Goal: Find contact information: Find contact information

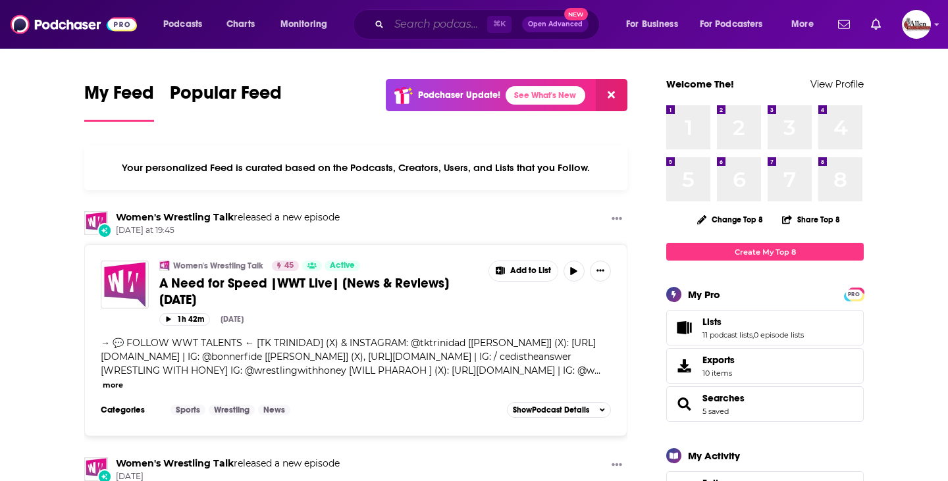
click at [428, 28] on input "Search podcasts, credits, & more..." at bounding box center [438, 24] width 98 height 21
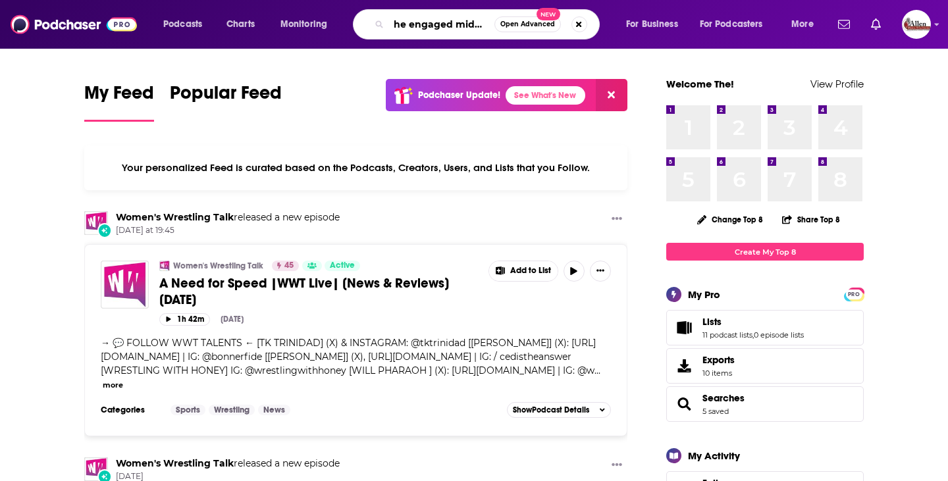
scroll to position [0, 11]
type input "the engaged midwife"
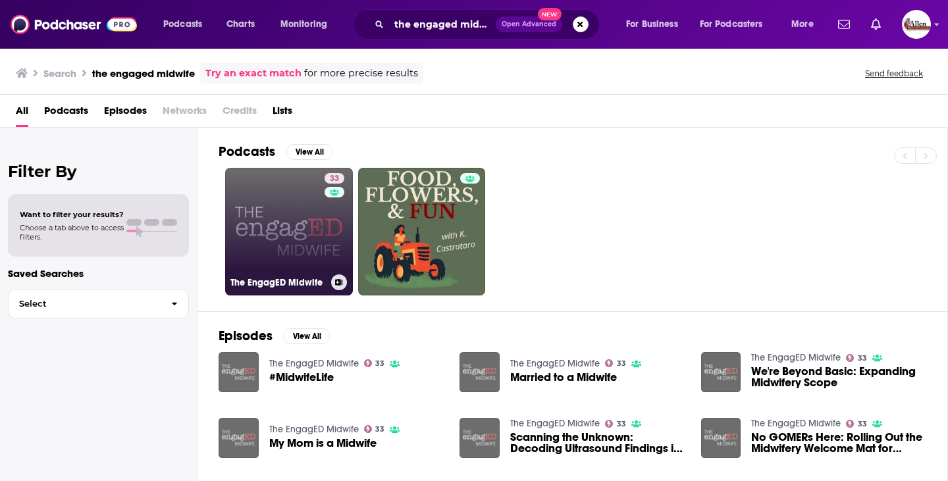
click at [265, 212] on link "33 The EngagED Midwife" at bounding box center [289, 232] width 128 height 128
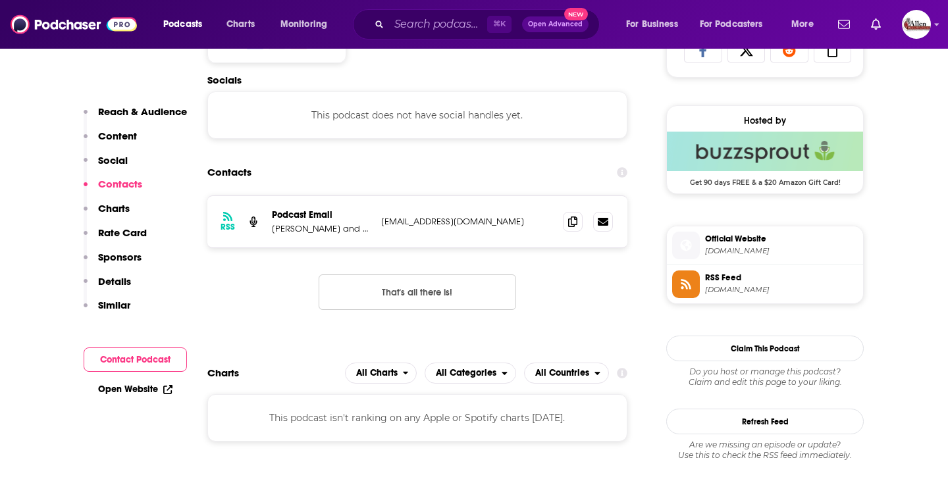
scroll to position [907, 0]
drag, startPoint x: 375, startPoint y: 221, endPoint x: 514, endPoint y: 221, distance: 138.9
click at [514, 221] on div "RSS Podcast Email [PERSON_NAME] and [PERSON_NAME] [PERSON_NAME][EMAIL_ADDRESS][…" at bounding box center [417, 220] width 420 height 51
click at [514, 221] on p "[EMAIL_ADDRESS][DOMAIN_NAME]" at bounding box center [466, 220] width 171 height 11
drag, startPoint x: 514, startPoint y: 221, endPoint x: 382, endPoint y: 220, distance: 131.6
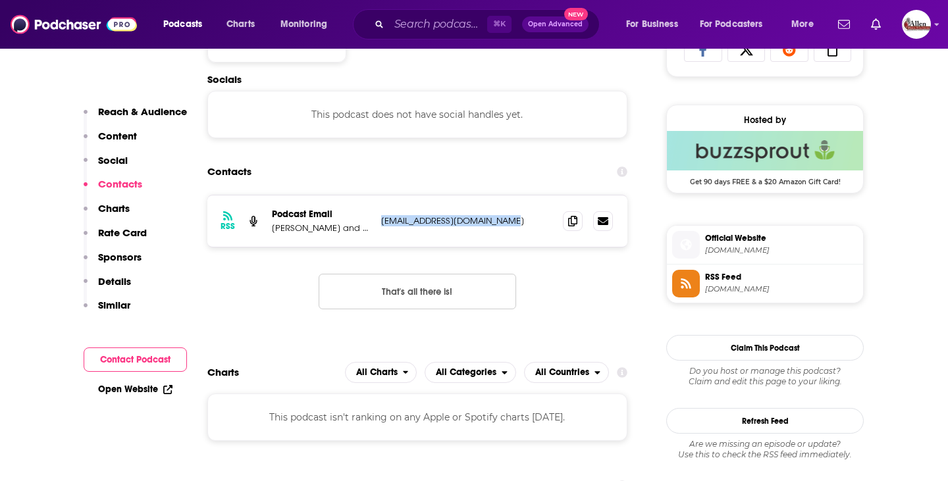
click at [382, 220] on p "[EMAIL_ADDRESS][DOMAIN_NAME]" at bounding box center [466, 220] width 171 height 11
copy p "[EMAIL_ADDRESS][DOMAIN_NAME]"
click at [456, 256] on div "RSS Podcast Email [PERSON_NAME] and [PERSON_NAME] [PERSON_NAME][EMAIL_ADDRESS][…" at bounding box center [417, 263] width 420 height 136
drag, startPoint x: 380, startPoint y: 222, endPoint x: 507, endPoint y: 219, distance: 127.7
click at [507, 219] on div "RSS Podcast Email [PERSON_NAME] and [PERSON_NAME] [PERSON_NAME][EMAIL_ADDRESS][…" at bounding box center [417, 220] width 420 height 51
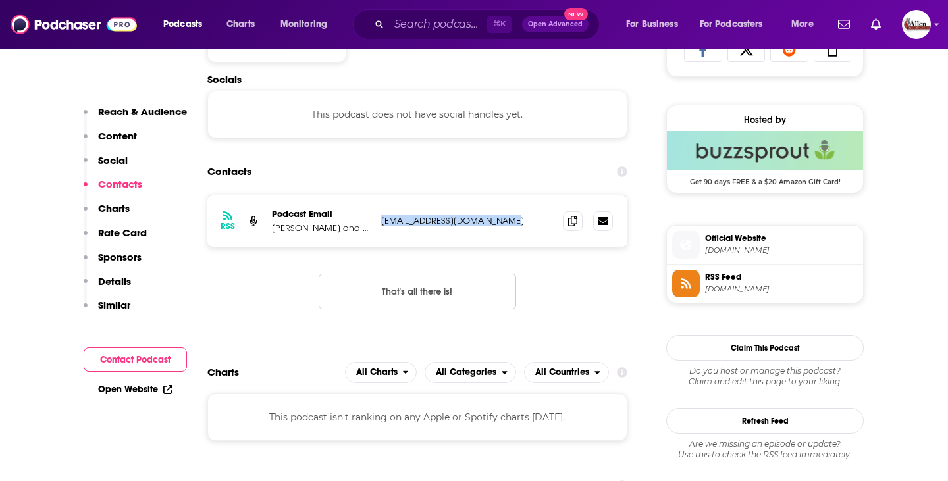
copy p "[EMAIL_ADDRESS][DOMAIN_NAME]"
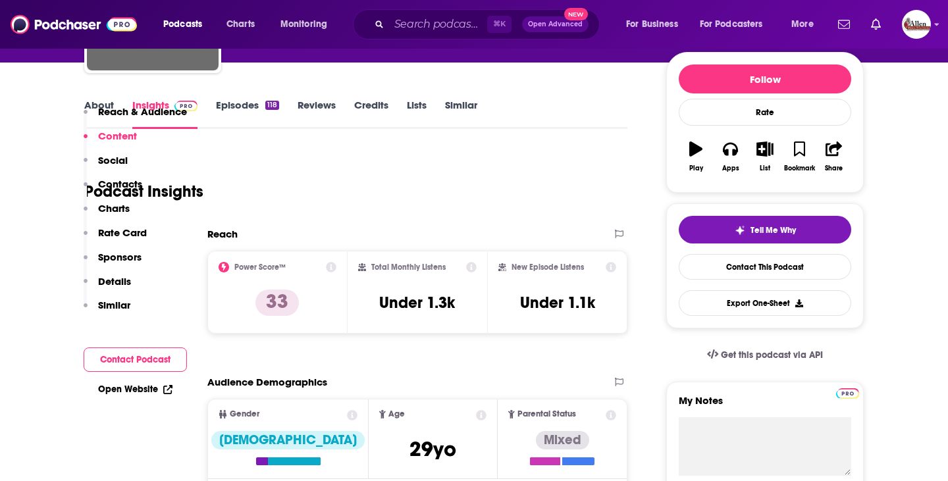
scroll to position [0, 0]
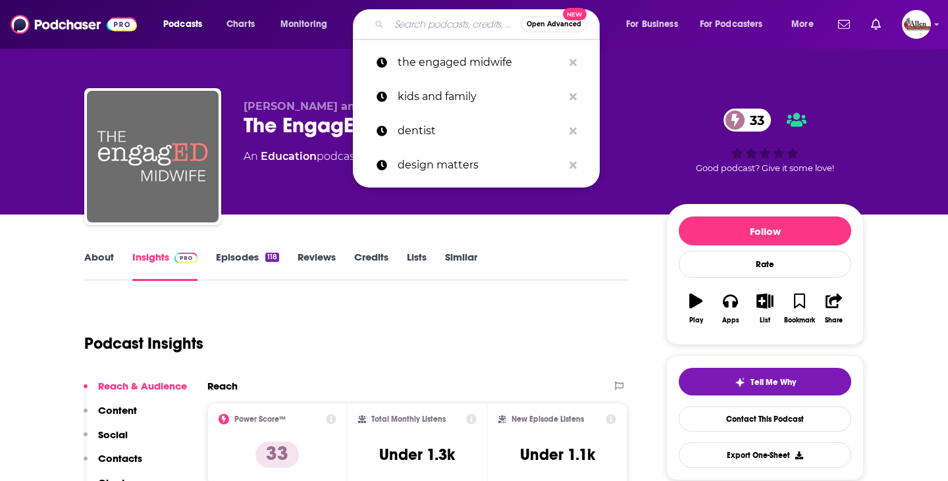
click at [417, 23] on input "Search podcasts, credits, & more..." at bounding box center [455, 24] width 132 height 21
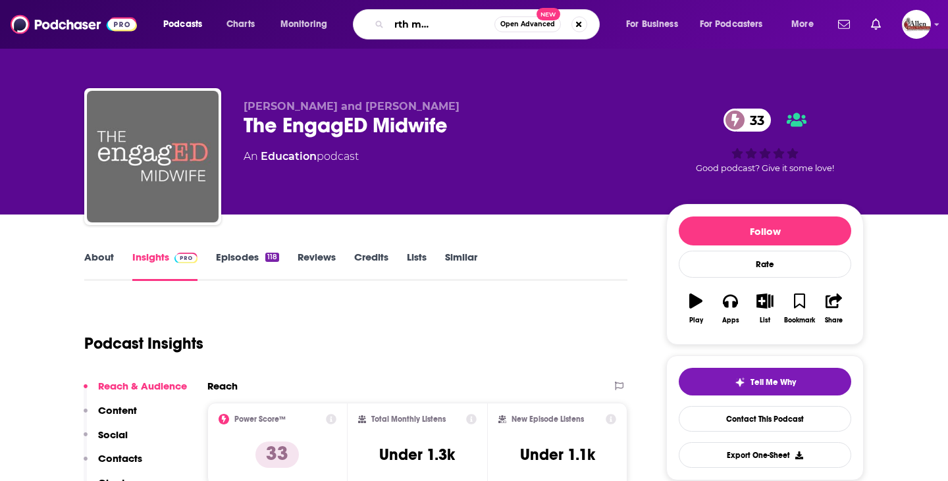
type input "the homebirth midwife podcast"
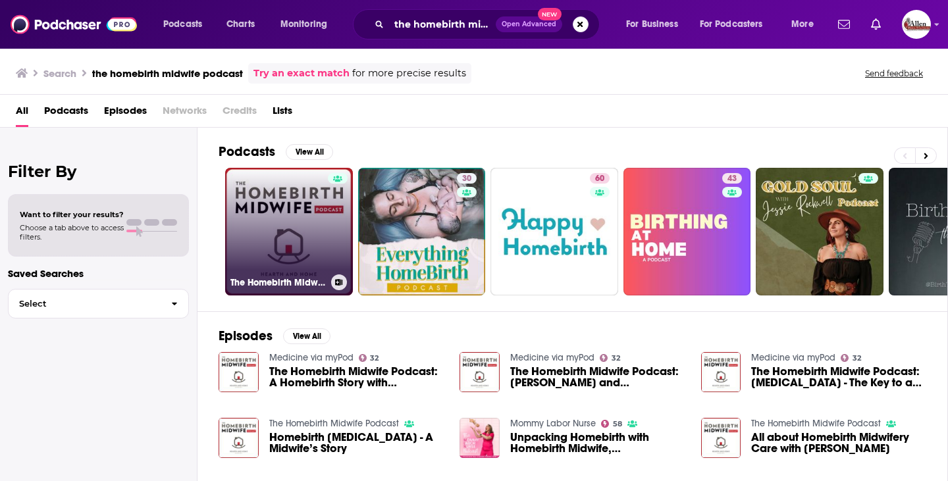
click at [301, 220] on link "The Homebirth Midwife Podcast" at bounding box center [289, 232] width 128 height 128
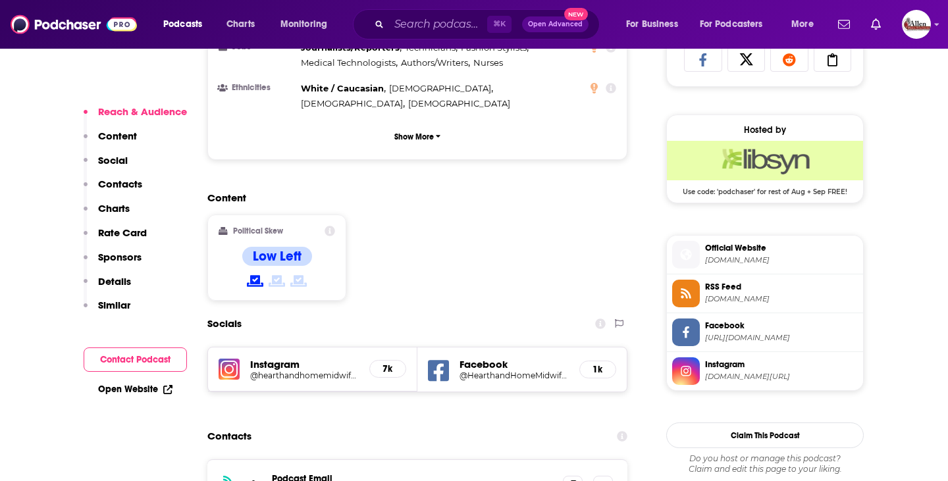
scroll to position [993, 0]
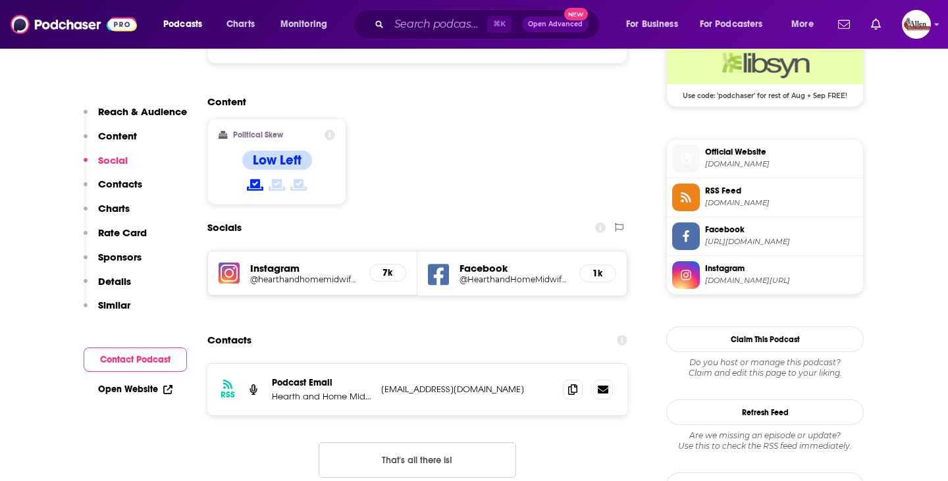
drag, startPoint x: 379, startPoint y: 325, endPoint x: 542, endPoint y: 319, distance: 163.3
click at [542, 364] on div "RSS Podcast Email Hearth and Home Midwifery [EMAIL_ADDRESS][DOMAIN_NAME] [EMAIL…" at bounding box center [417, 389] width 420 height 51
copy p "[EMAIL_ADDRESS][DOMAIN_NAME]"
click at [491, 328] on div "Contacts" at bounding box center [417, 340] width 420 height 25
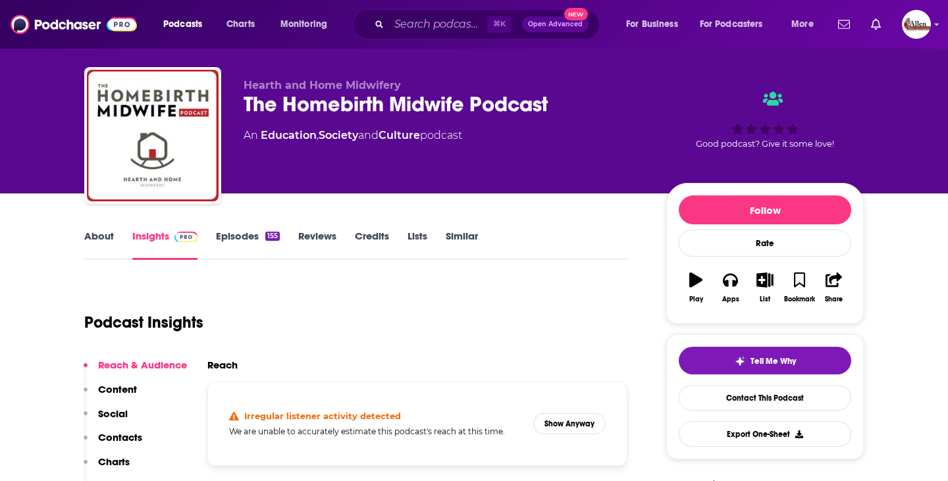
scroll to position [0, 0]
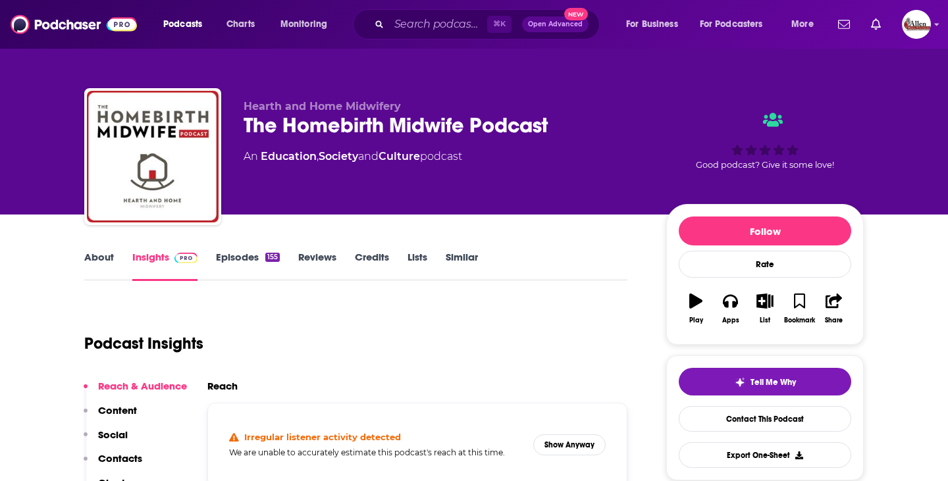
click at [239, 273] on link "Episodes 155" at bounding box center [248, 266] width 64 height 30
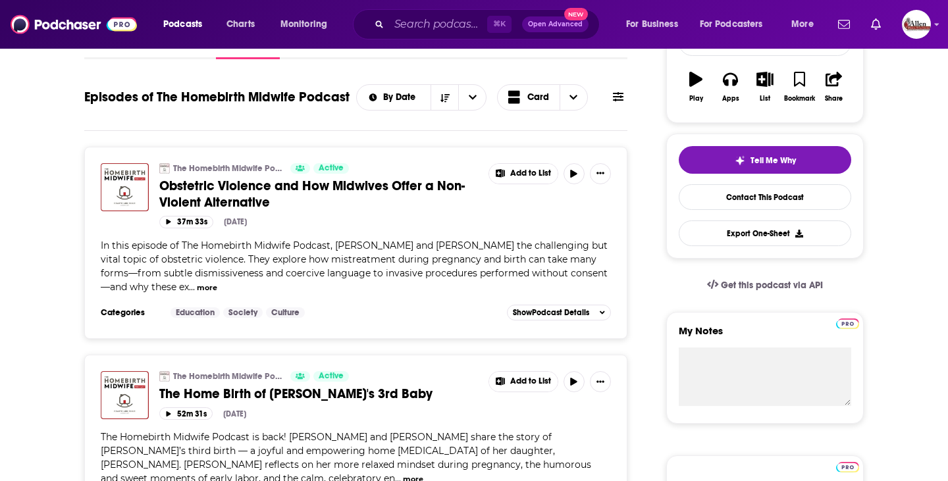
scroll to position [224, 0]
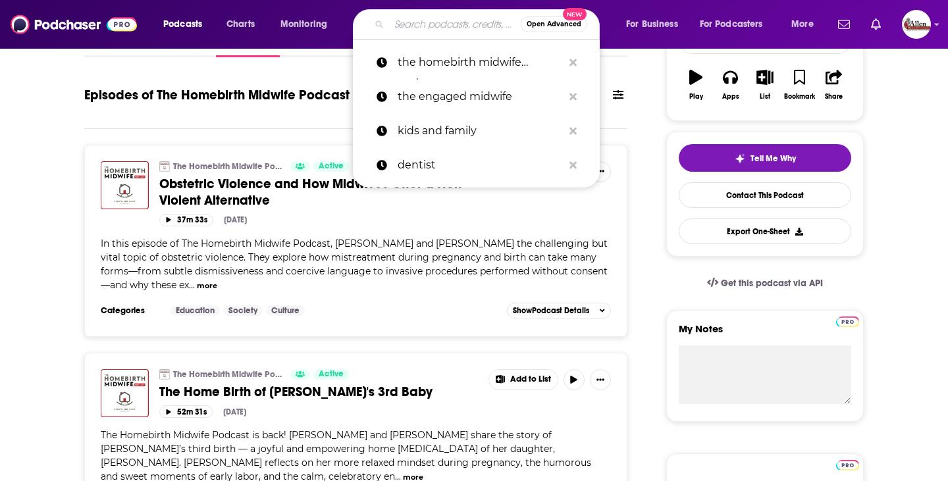
click at [415, 18] on input "Search podcasts, credits, & more..." at bounding box center [455, 24] width 132 height 21
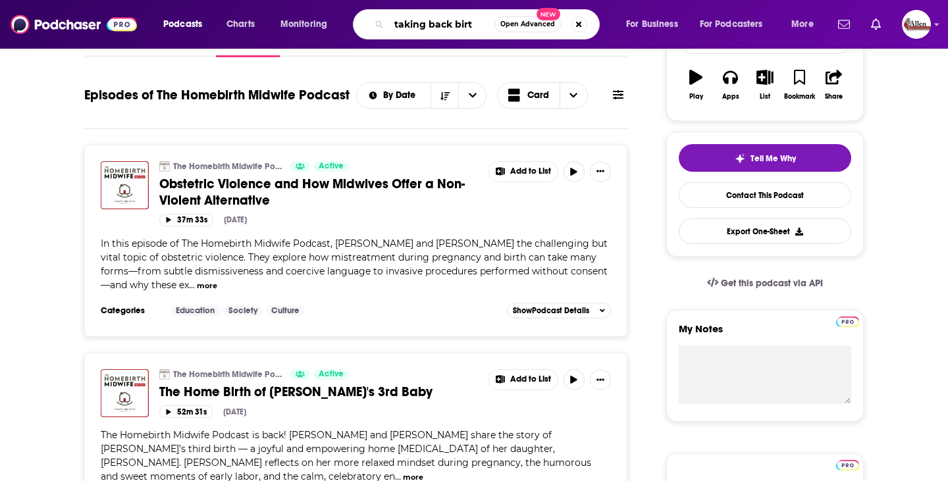
type input "taking back birth"
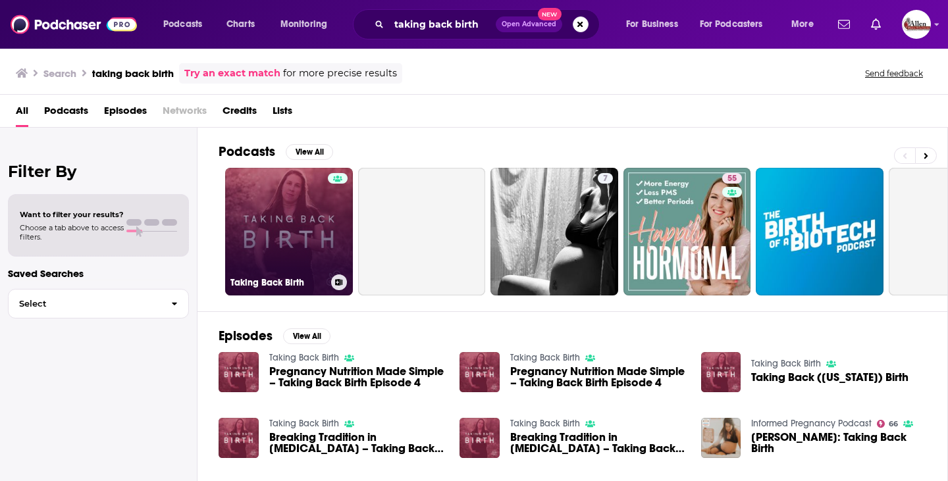
click at [267, 220] on link "Taking Back Birth" at bounding box center [289, 232] width 128 height 128
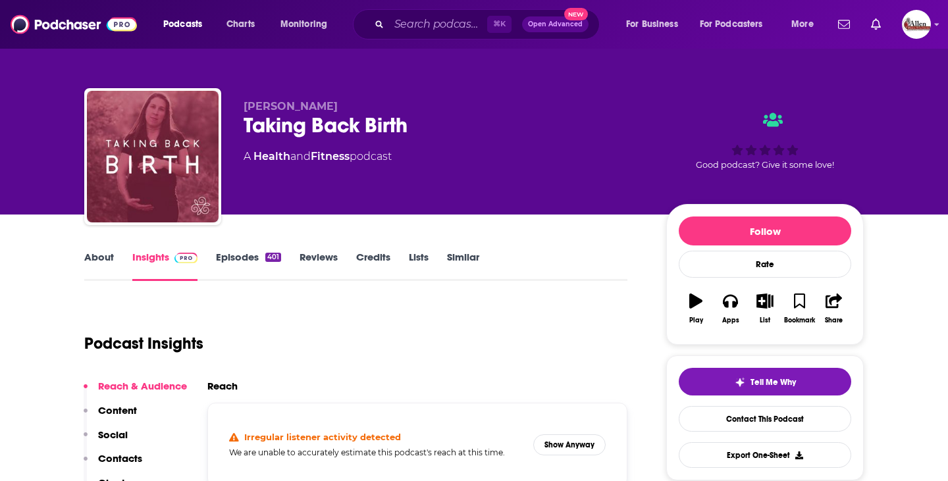
click at [244, 268] on link "Episodes 401" at bounding box center [248, 266] width 65 height 30
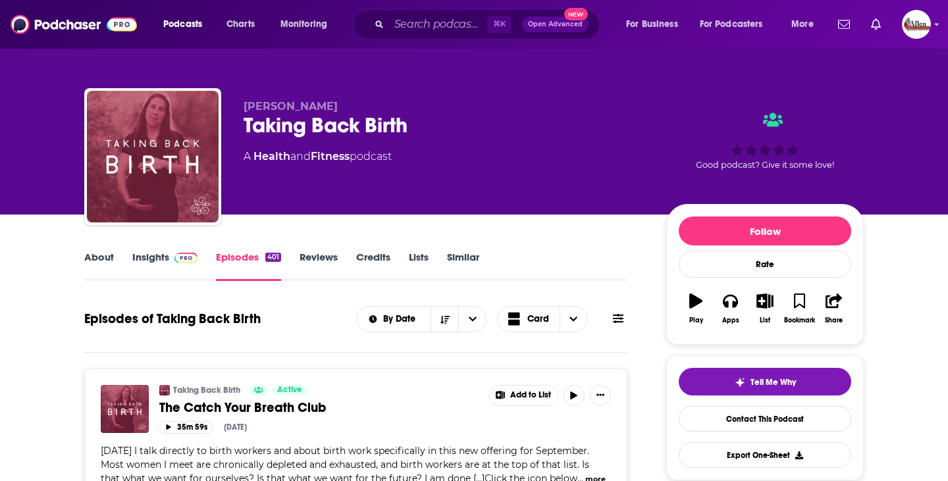
click at [145, 268] on link "Insights" at bounding box center [164, 266] width 65 height 30
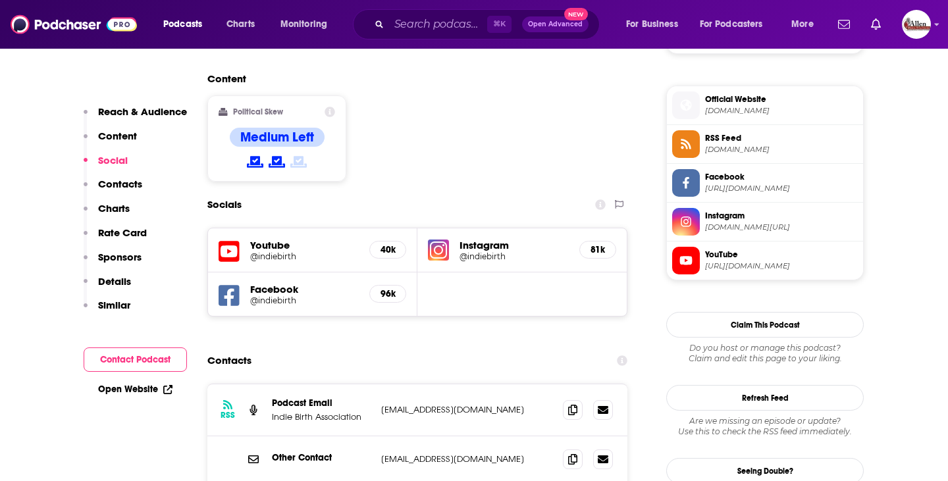
scroll to position [1106, 0]
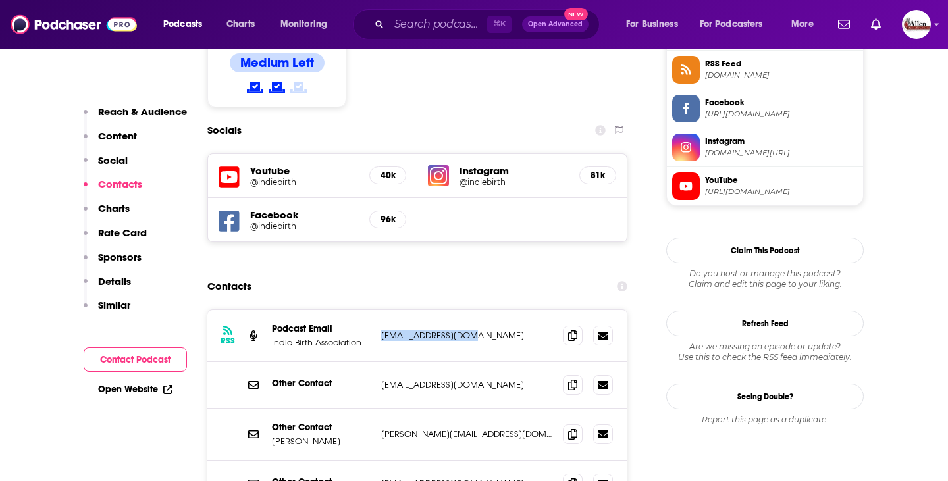
drag, startPoint x: 376, startPoint y: 271, endPoint x: 463, endPoint y: 271, distance: 86.2
click at [463, 310] on div "RSS Podcast Email Indie Birth Association [EMAIL_ADDRESS][DOMAIN_NAME] [EMAIL_A…" at bounding box center [417, 336] width 420 height 52
copy p "[EMAIL_ADDRESS][DOMAIN_NAME]"
drag, startPoint x: 378, startPoint y: 419, endPoint x: 471, endPoint y: 412, distance: 92.4
click at [471, 461] on div "Other Contact [EMAIL_ADDRESS][DOMAIN_NAME] [EMAIL_ADDRESS][DOMAIN_NAME]" at bounding box center [417, 484] width 420 height 46
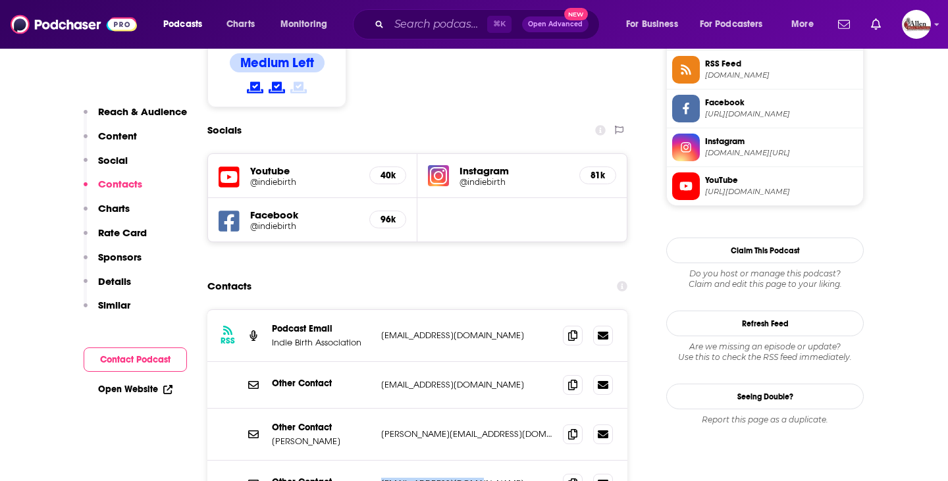
copy p "[EMAIL_ADDRESS][DOMAIN_NAME]"
click at [577, 274] on div "Contacts" at bounding box center [417, 286] width 420 height 25
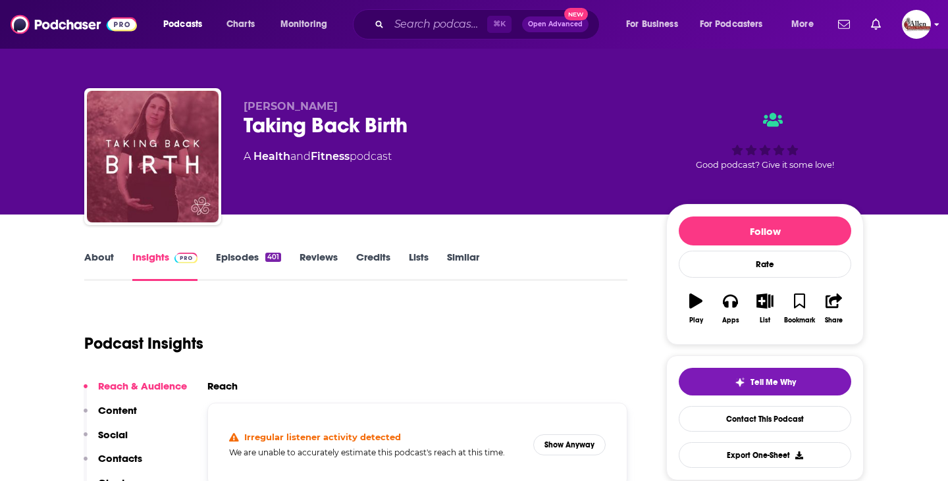
click at [933, 28] on div "Podcasts Charts Monitoring ⌘ K Open Advanced New For Business For Podcasters Mo…" at bounding box center [474, 24] width 948 height 49
click at [935, 25] on icon "Show profile menu" at bounding box center [936, 24] width 5 height 8
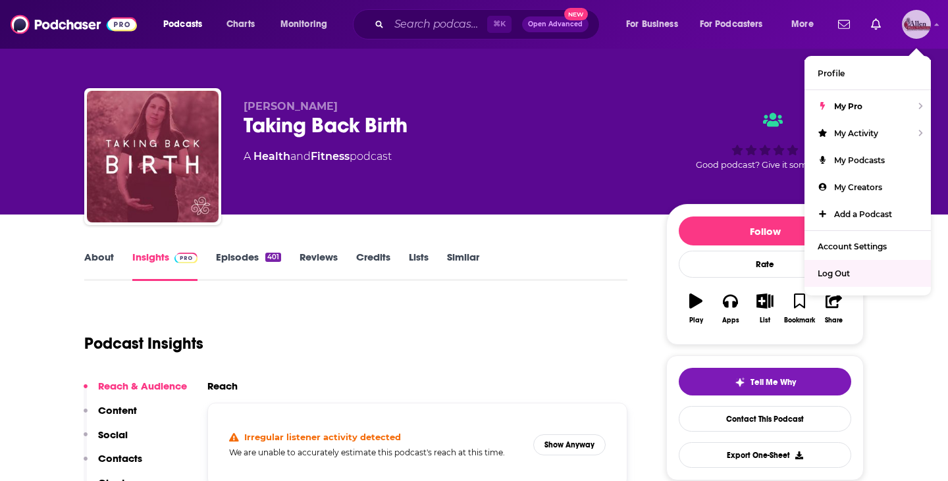
click at [842, 273] on span "Log Out" at bounding box center [833, 274] width 32 height 10
